Goal: Task Accomplishment & Management: Manage account settings

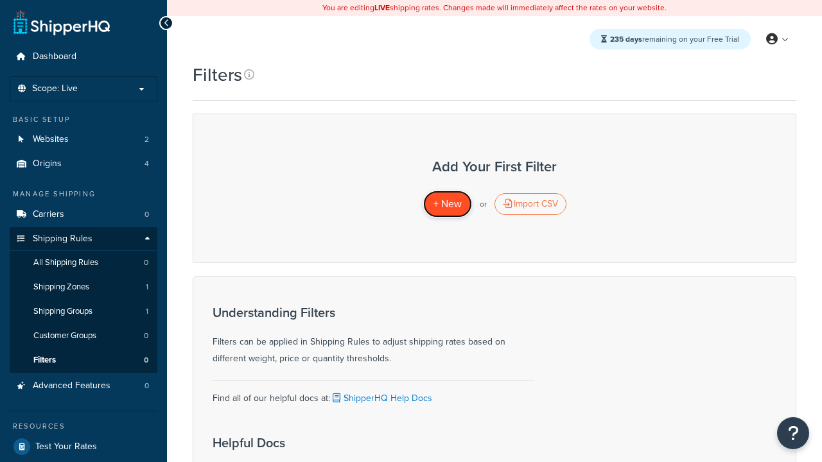
click at [447, 204] on span "+ New" at bounding box center [447, 203] width 28 height 15
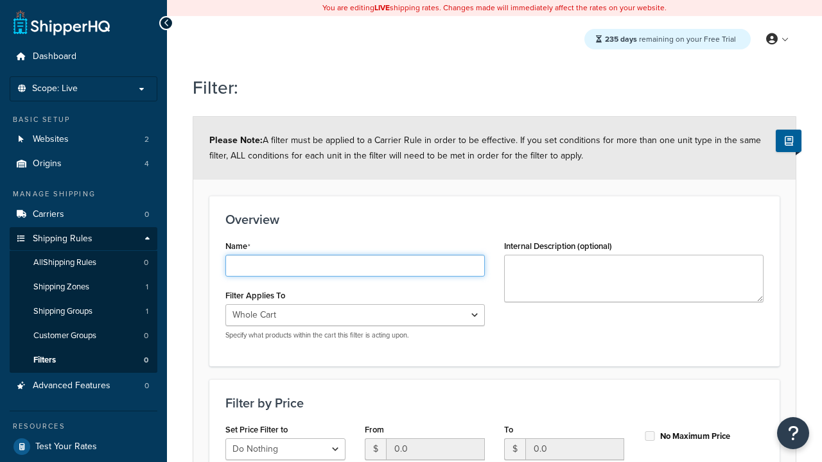
type input "price < 100"
select select "range"
type input "price < 100"
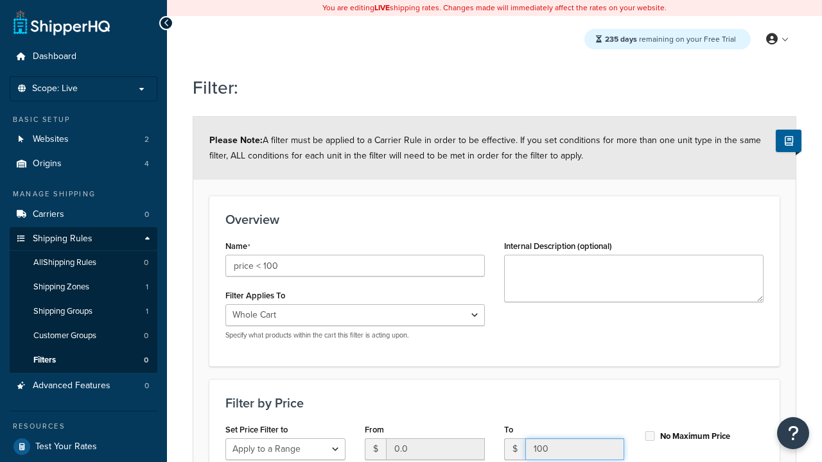
type input "100"
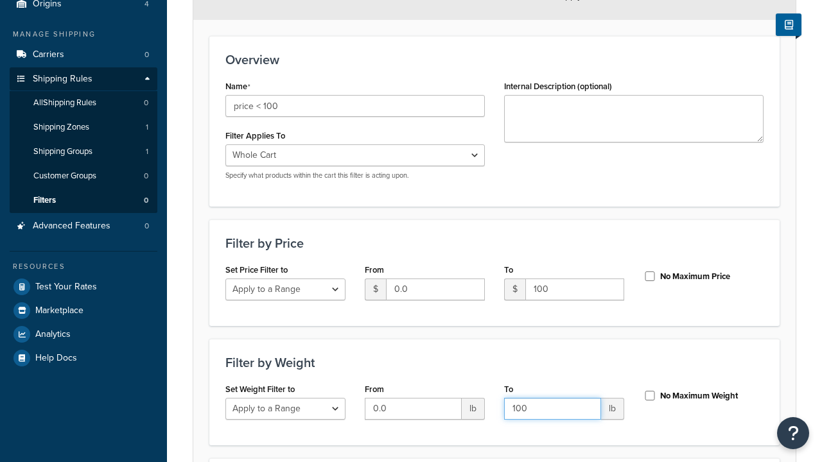
type input "100"
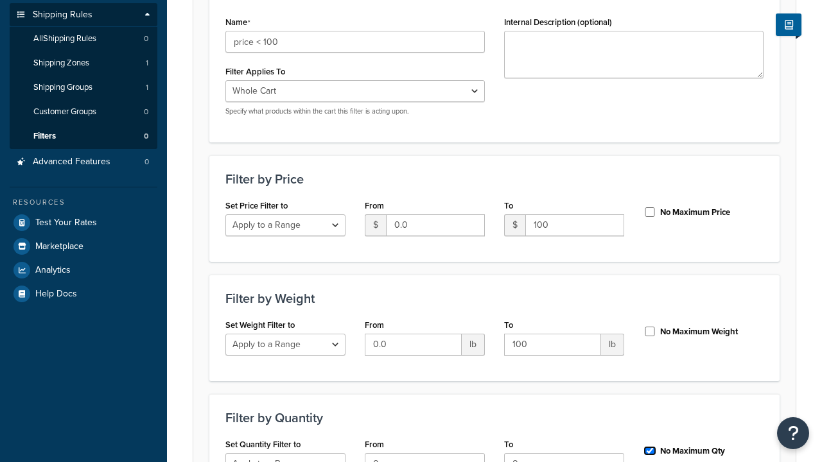
checkbox input "true"
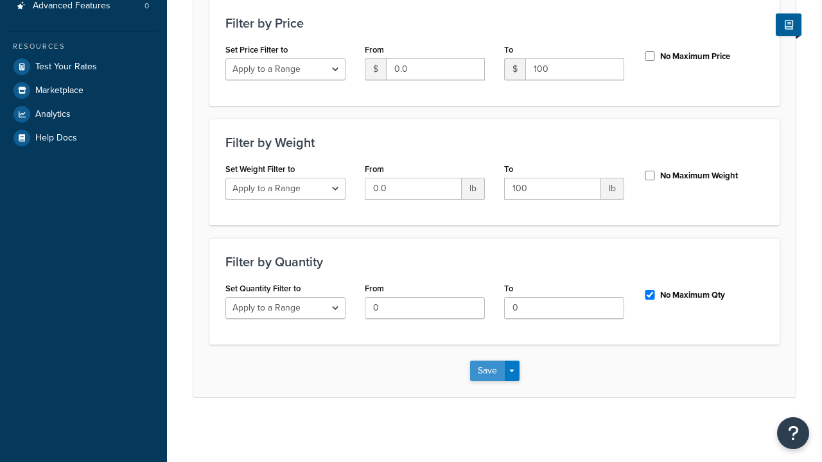
click at [487, 370] on button "Save" at bounding box center [487, 371] width 35 height 21
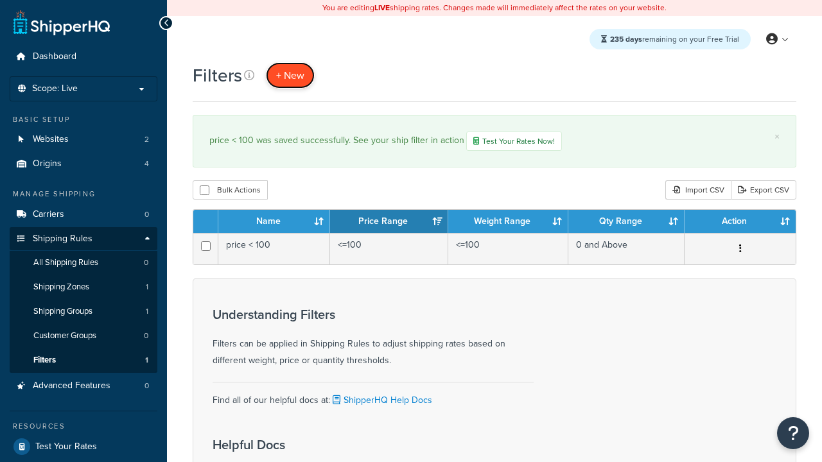
click at [290, 75] on span "+ New" at bounding box center [290, 75] width 28 height 15
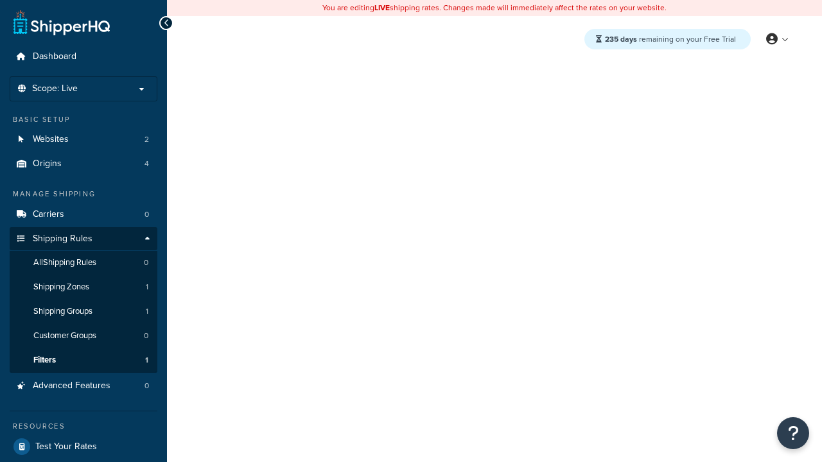
select select "range"
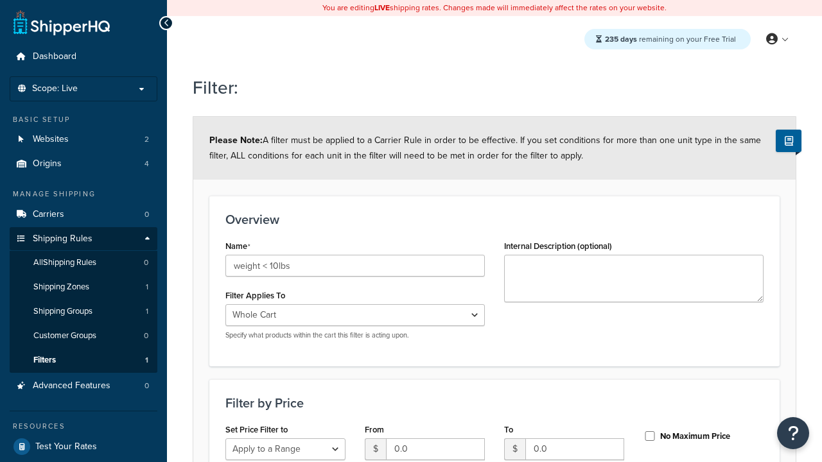
select select "range"
type input "weight < 10lbs"
type input "10"
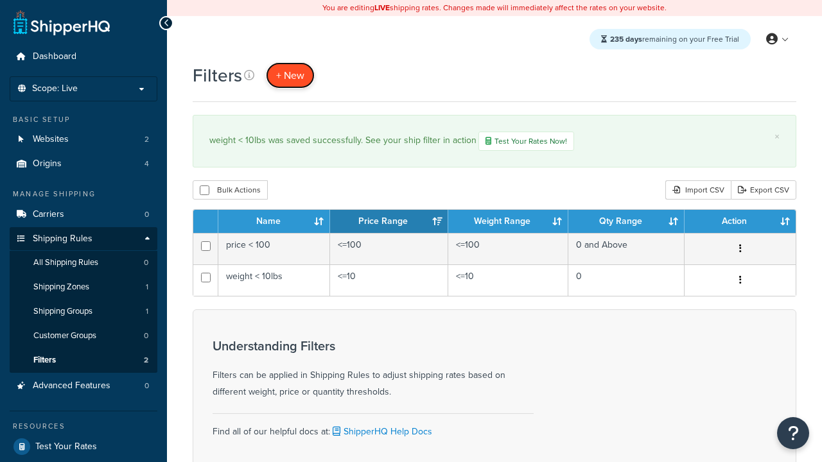
click at [290, 75] on span "+ New" at bounding box center [290, 75] width 28 height 15
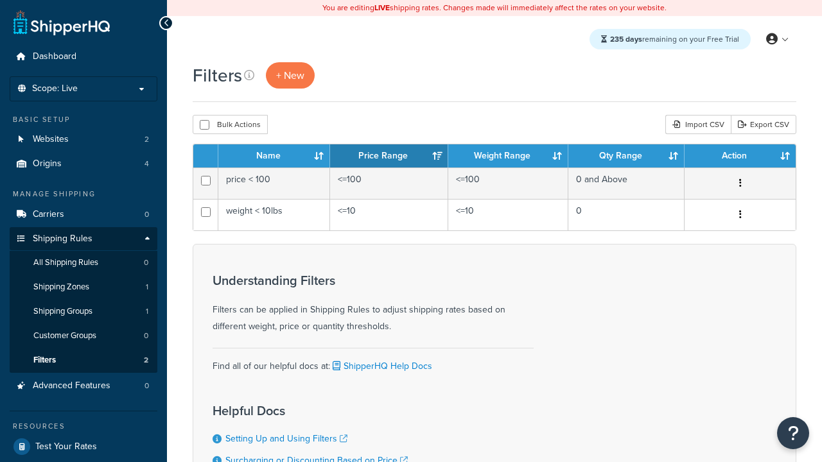
click at [274, 157] on th "Name" at bounding box center [274, 155] width 112 height 23
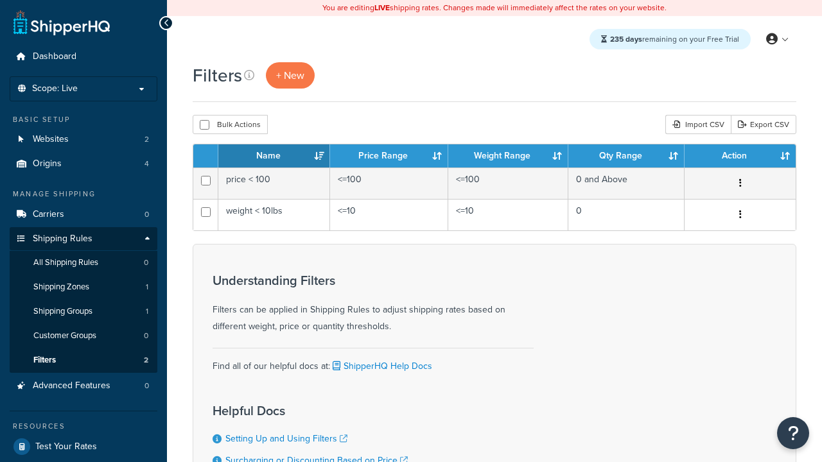
click at [274, 157] on th "Name" at bounding box center [274, 155] width 112 height 23
click at [389, 157] on th "Price Range" at bounding box center [389, 155] width 118 height 23
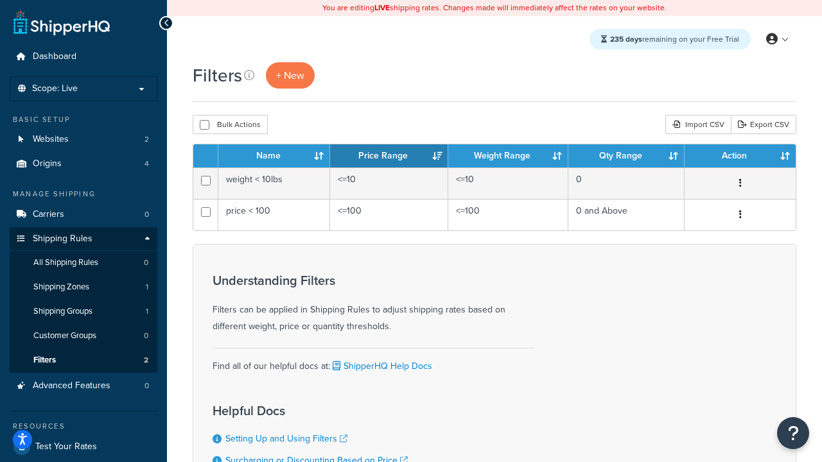
click at [389, 157] on th "Price Range" at bounding box center [389, 155] width 118 height 23
click at [508, 157] on th "Weight Range" at bounding box center [508, 155] width 120 height 23
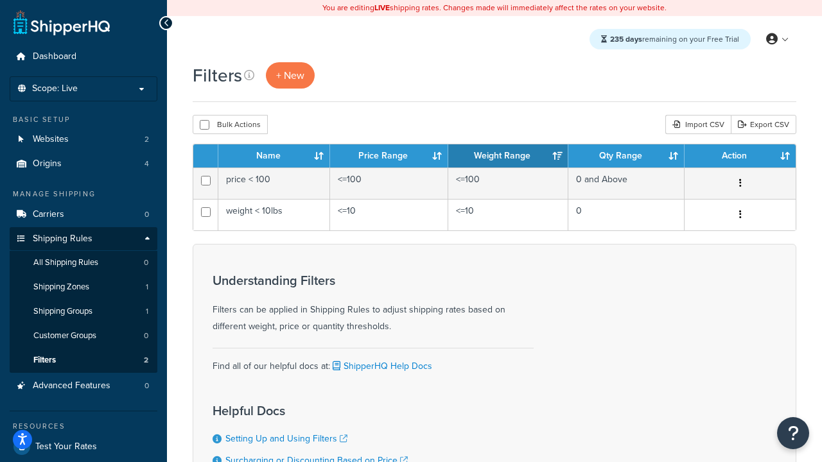
click at [626, 157] on th "Qty Range" at bounding box center [626, 155] width 116 height 23
click at [739, 157] on th "Action" at bounding box center [739, 155] width 111 height 23
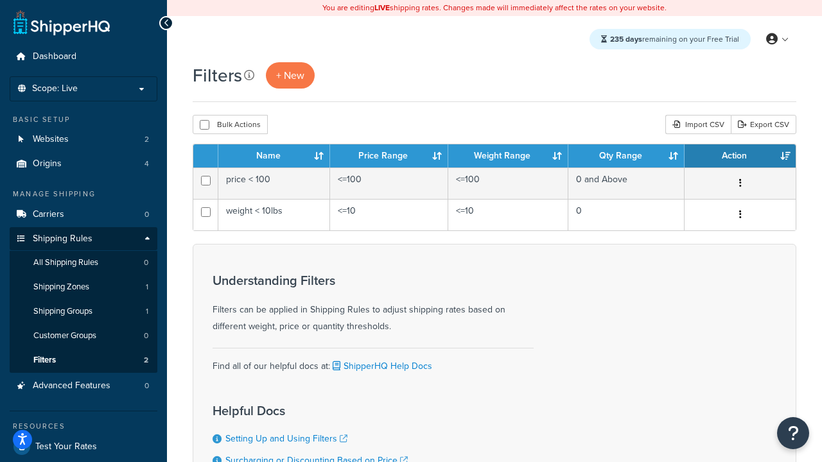
click at [739, 157] on th "Action" at bounding box center [739, 155] width 111 height 23
click at [249, 75] on icon at bounding box center [249, 75] width 10 height 10
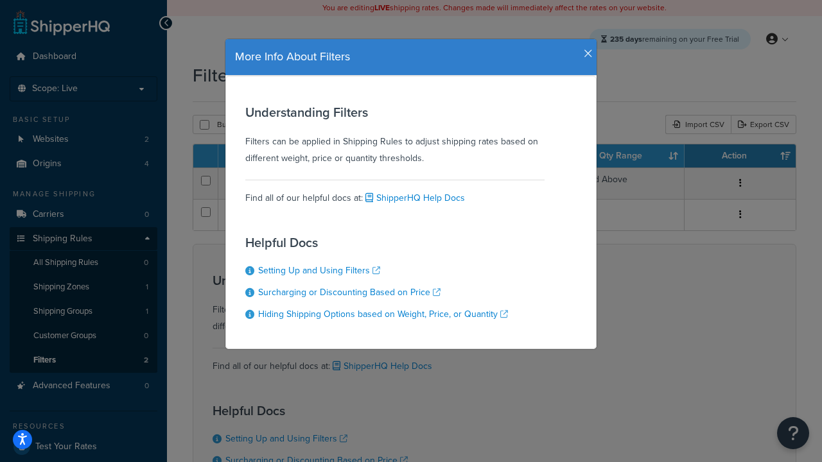
click at [585, 49] on icon "button" at bounding box center [587, 54] width 9 height 12
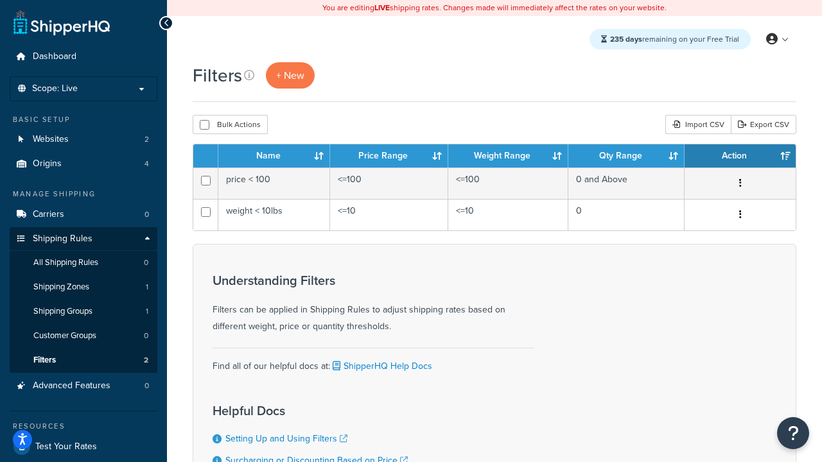
scroll to position [116, 0]
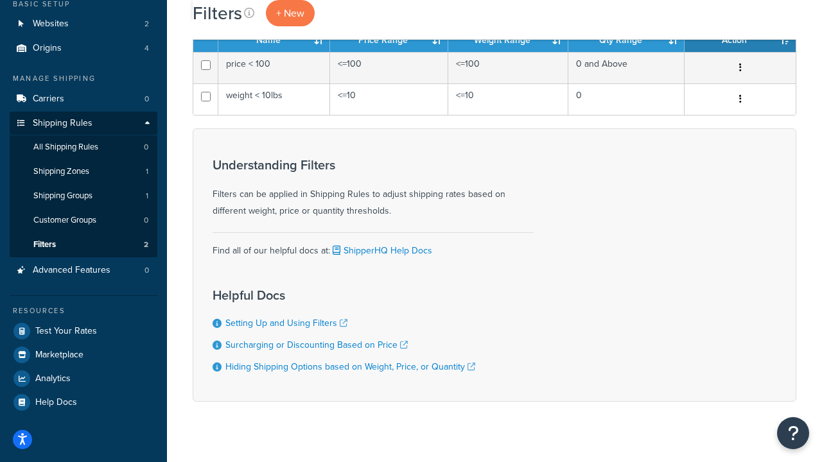
click at [230, 19] on button "Bulk Actions" at bounding box center [230, 8] width 75 height 19
checkbox input "true"
click at [0, 0] on button "Delete" at bounding box center [0, 0] width 0 height 0
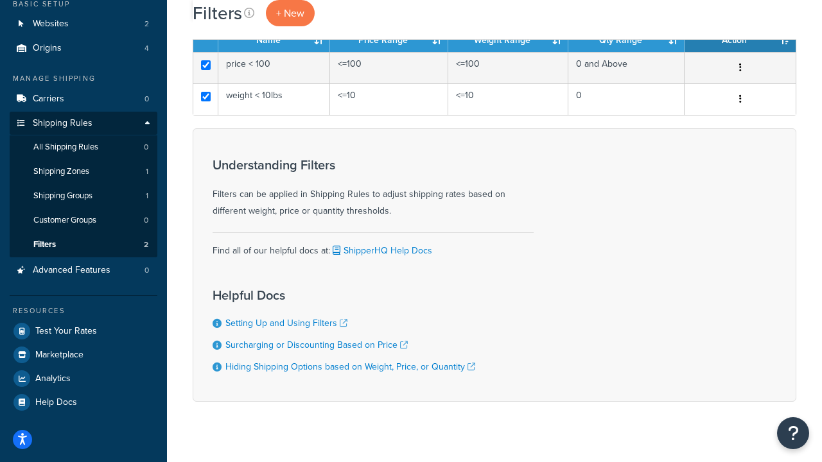
scroll to position [0, 0]
